Goal: Information Seeking & Learning: Understand process/instructions

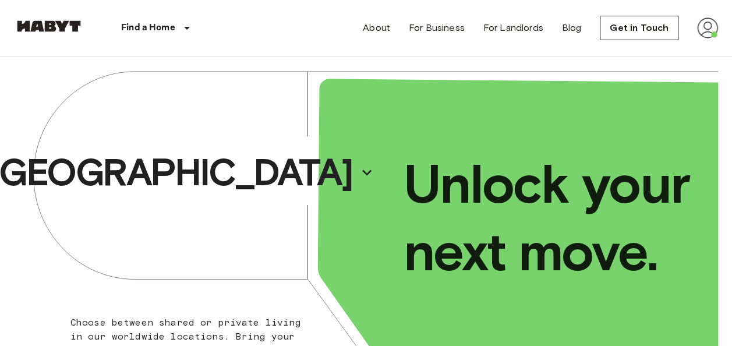
click at [702, 34] on img at bounding box center [707, 27] width 21 height 21
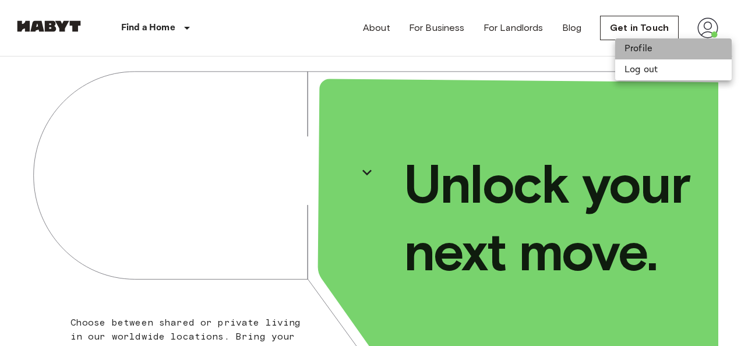
click at [639, 45] on li "Profile" at bounding box center [673, 48] width 116 height 21
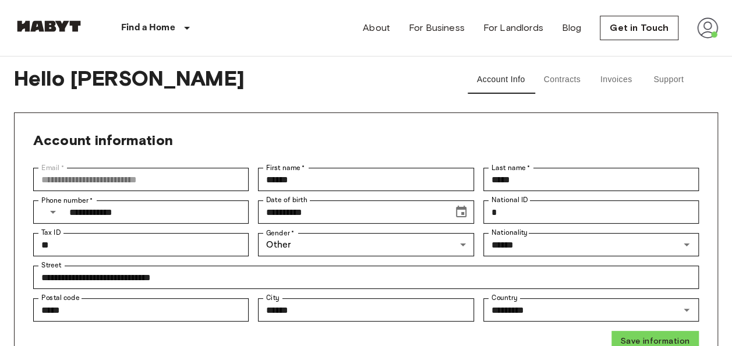
click at [661, 82] on button "Support" at bounding box center [668, 80] width 52 height 28
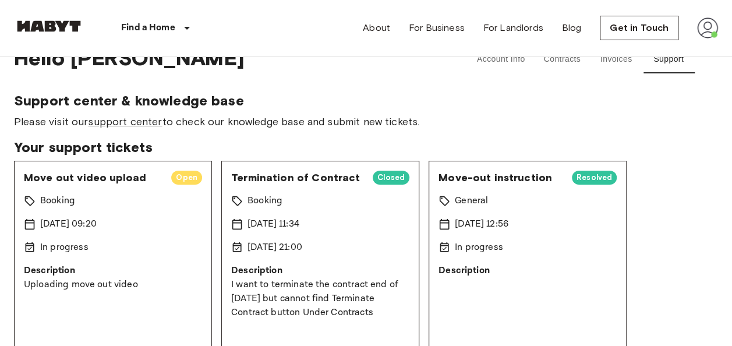
scroll to position [23, 0]
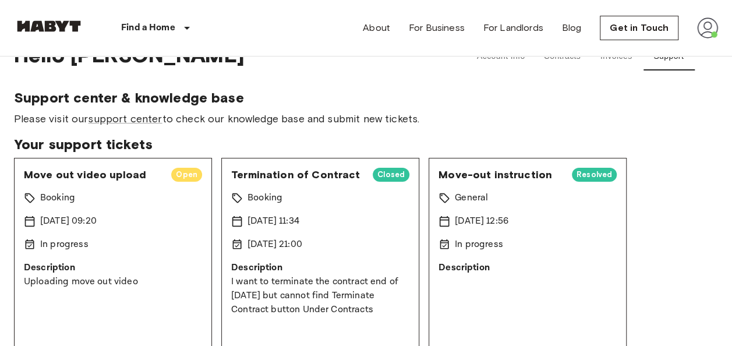
click at [122, 220] on div "[DATE] 09:20" at bounding box center [113, 221] width 178 height 14
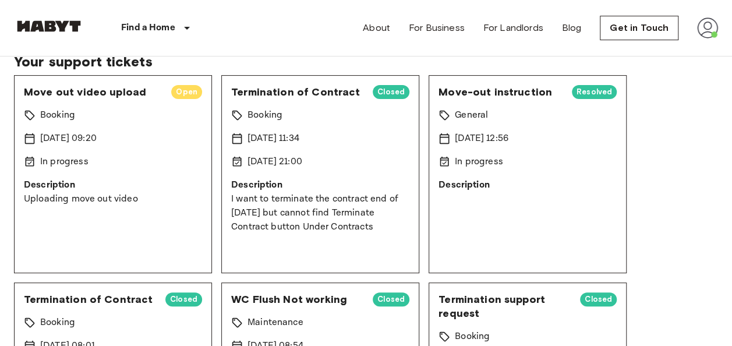
scroll to position [98, 0]
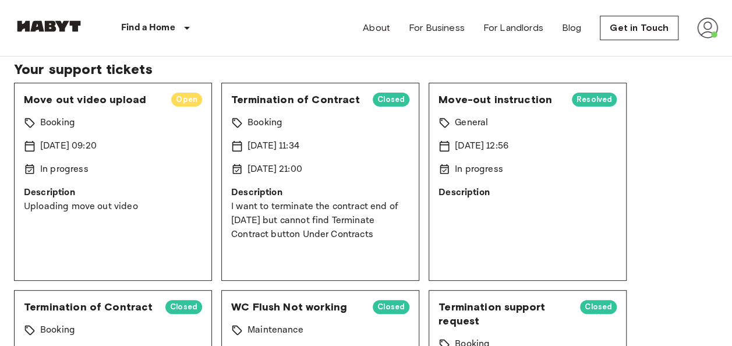
click at [175, 103] on span "Open" at bounding box center [186, 100] width 31 height 12
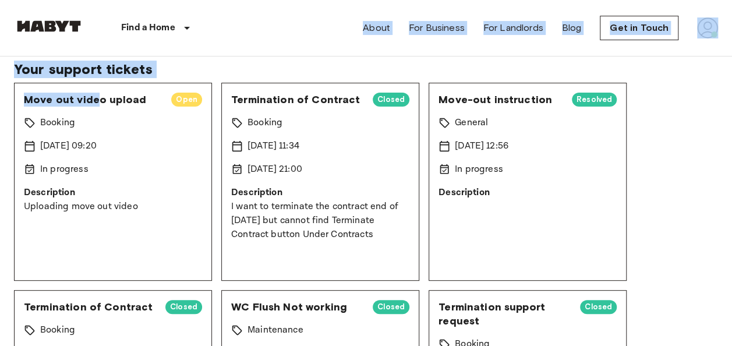
scroll to position [0, 0]
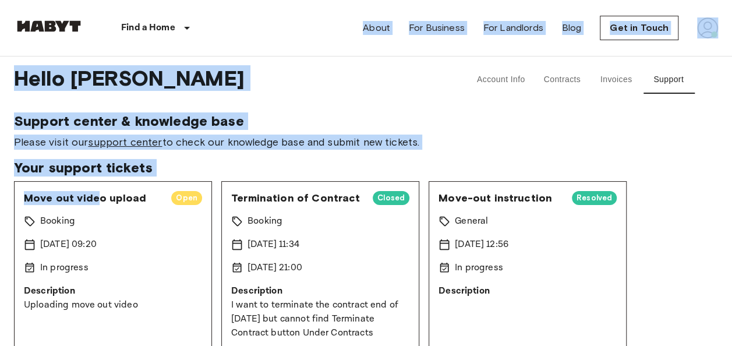
drag, startPoint x: 97, startPoint y: 95, endPoint x: 225, endPoint y: -35, distance: 182.0
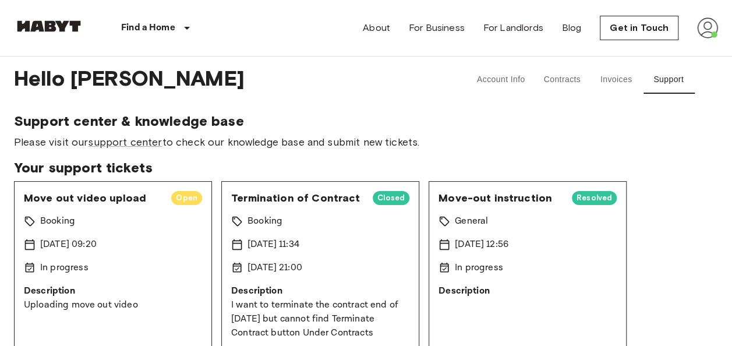
click at [156, 228] on div "Move out video upload Open Booking 15 Oct 2025 09:20 In progress Description Up…" at bounding box center [113, 280] width 198 height 198
click at [179, 197] on span "Open" at bounding box center [186, 198] width 31 height 12
click at [669, 87] on button "Support" at bounding box center [668, 80] width 52 height 28
click at [146, 143] on link "support center" at bounding box center [125, 142] width 74 height 13
click at [164, 227] on div "Booking" at bounding box center [113, 221] width 178 height 14
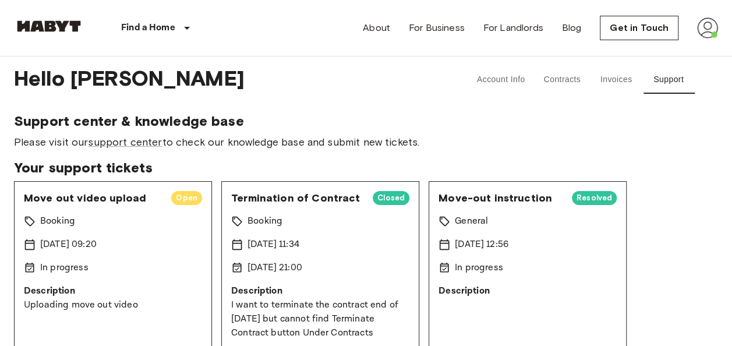
click at [164, 227] on div "Booking" at bounding box center [113, 221] width 178 height 14
click at [487, 79] on button "Account Info" at bounding box center [501, 80] width 67 height 28
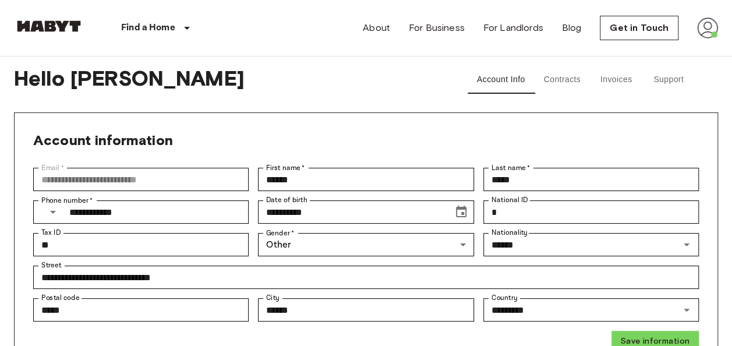
click at [706, 31] on img at bounding box center [707, 27] width 21 height 21
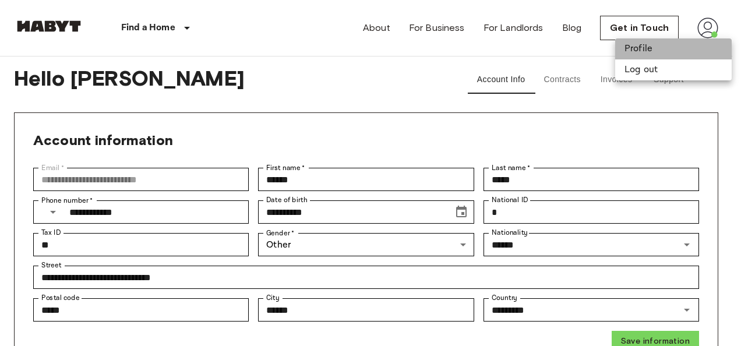
click at [639, 48] on li "Profile" at bounding box center [673, 48] width 116 height 21
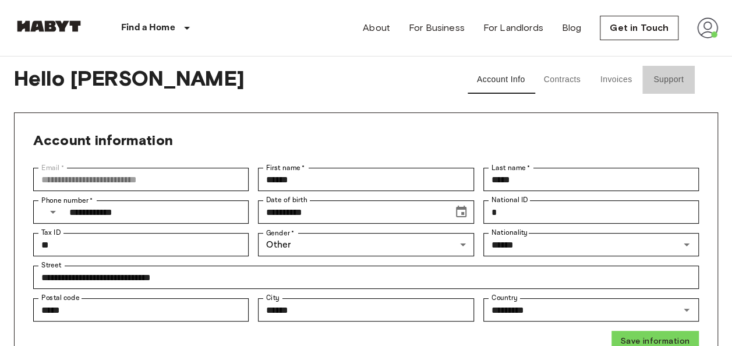
click at [675, 78] on button "Support" at bounding box center [668, 80] width 52 height 28
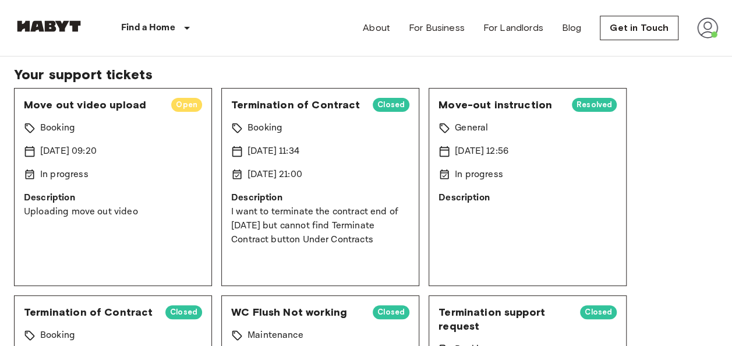
scroll to position [80, 0]
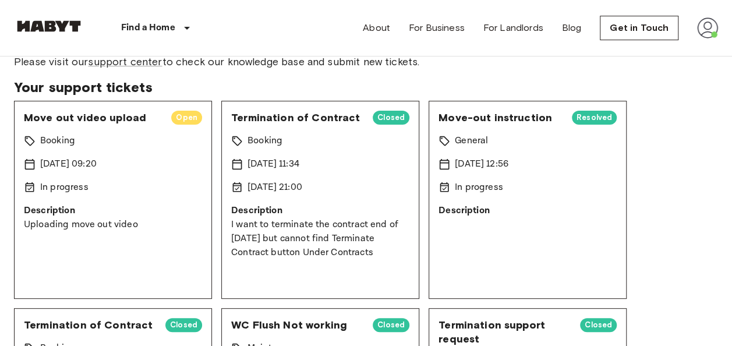
click at [178, 118] on span "Open" at bounding box center [186, 118] width 31 height 12
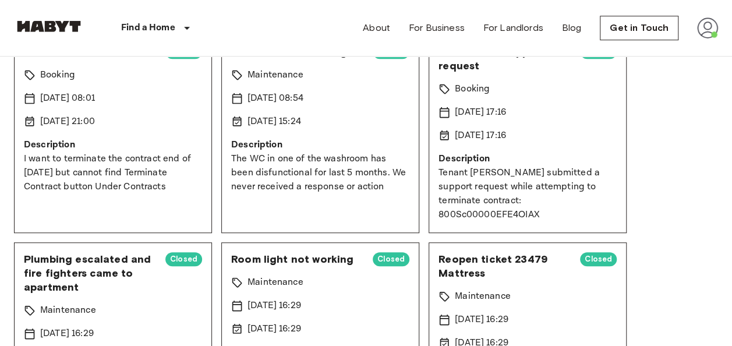
scroll to position [0, 0]
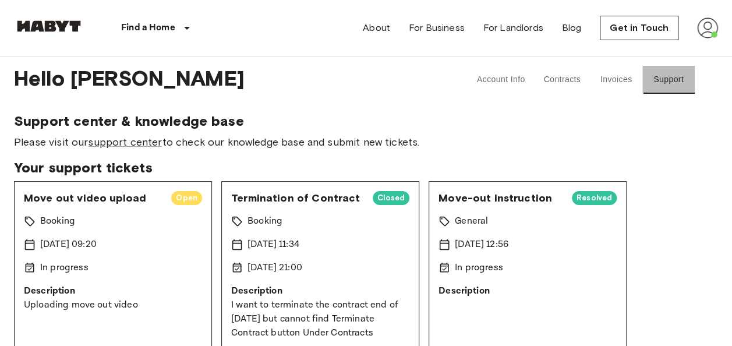
click at [659, 79] on button "Support" at bounding box center [668, 80] width 52 height 28
click at [664, 77] on button "Support" at bounding box center [668, 80] width 52 height 28
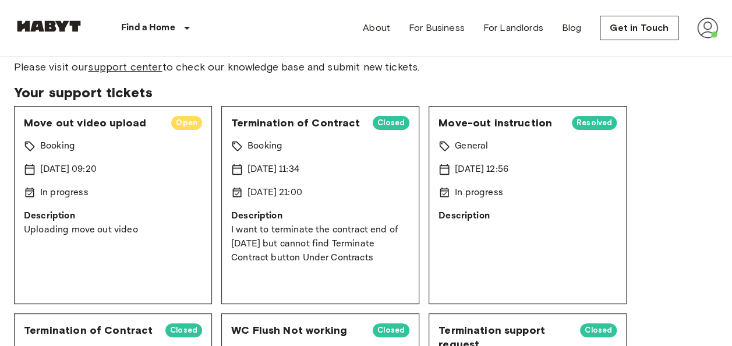
click at [140, 72] on link "support center" at bounding box center [125, 67] width 74 height 13
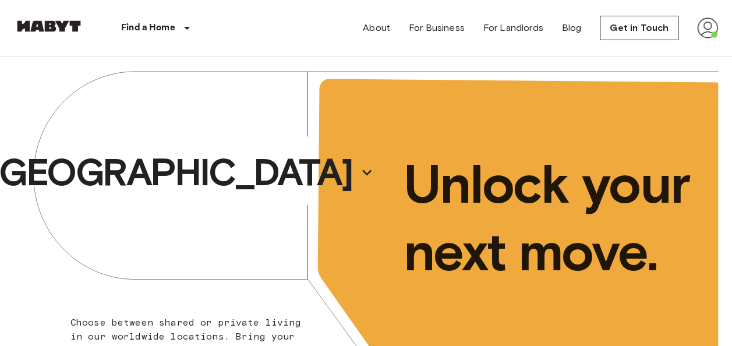
click at [700, 33] on img at bounding box center [707, 27] width 21 height 21
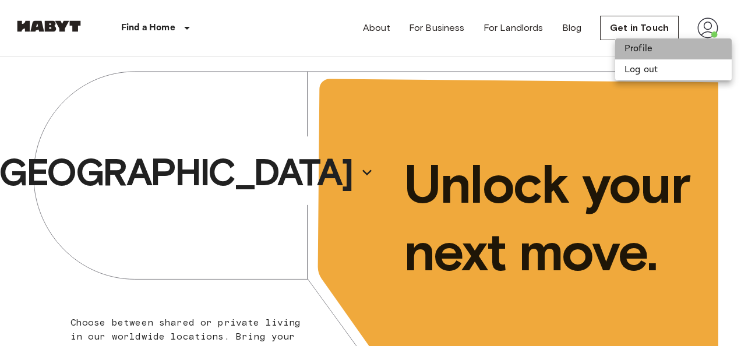
click at [641, 50] on li "Profile" at bounding box center [673, 48] width 116 height 21
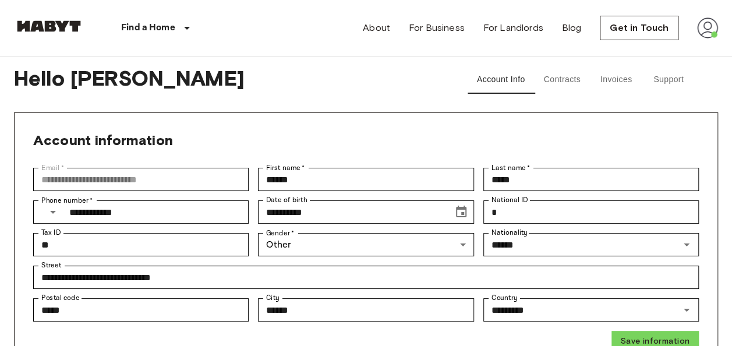
click at [663, 80] on button "Support" at bounding box center [668, 80] width 52 height 28
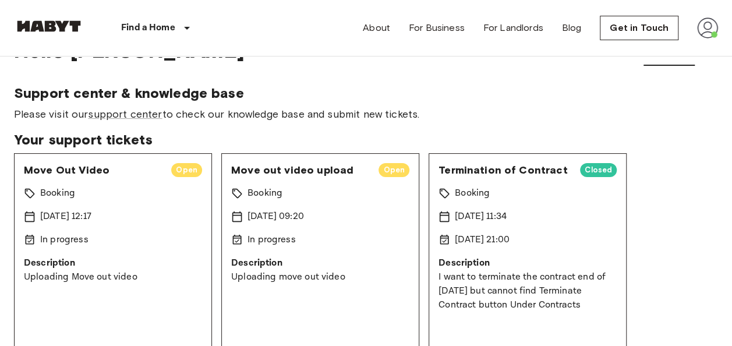
scroll to position [23, 0]
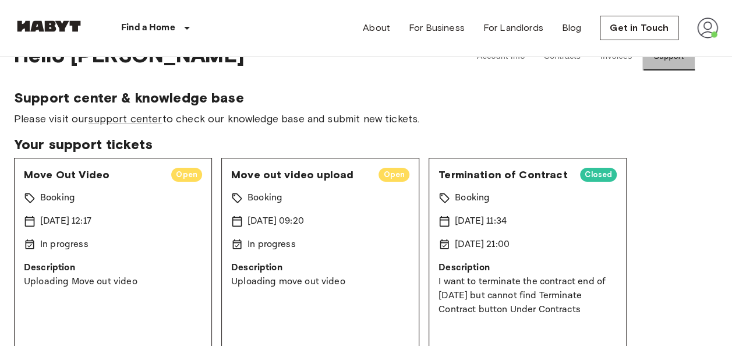
click at [672, 64] on button "Support" at bounding box center [668, 57] width 52 height 28
